Goal: Task Accomplishment & Management: Complete application form

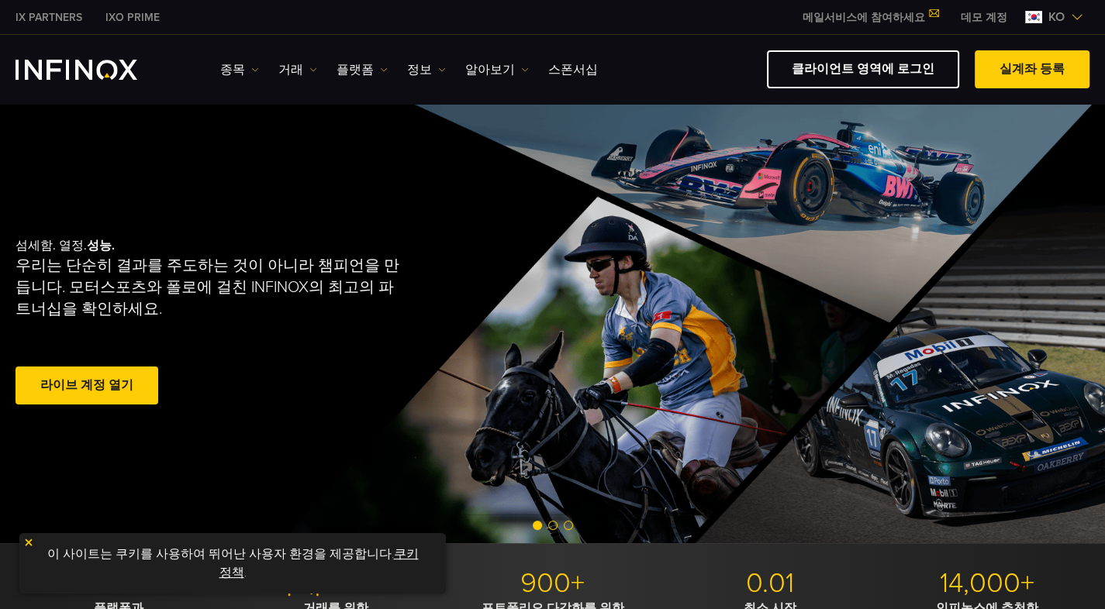
click at [81, 395] on link "라이브 계정 열기" at bounding box center [87, 386] width 143 height 38
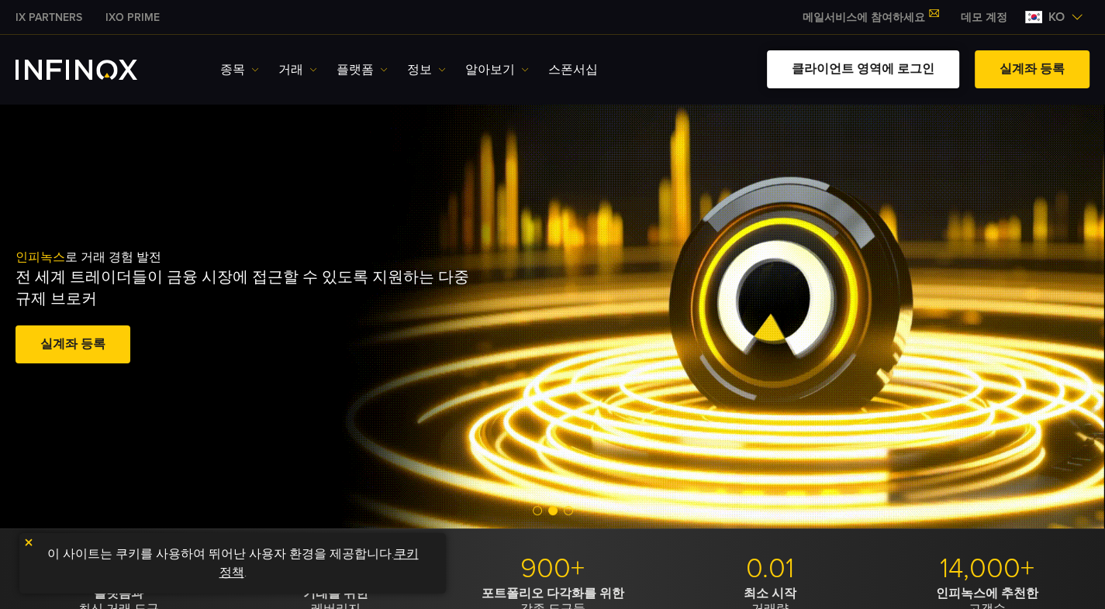
click at [871, 69] on link "클라이언트 영역에 로그인" at bounding box center [863, 69] width 192 height 38
